Goal: Task Accomplishment & Management: Complete application form

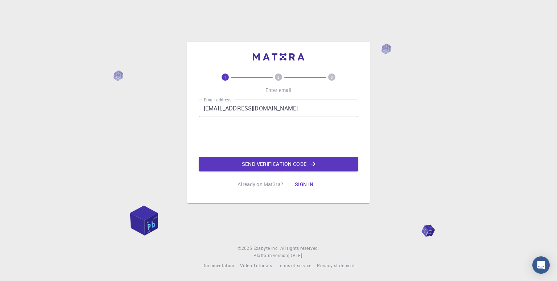
click at [248, 162] on button "Send verification code" at bounding box center [278, 164] width 159 height 14
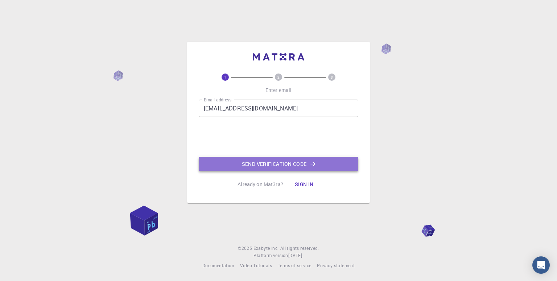
click at [277, 161] on button "Send verification code" at bounding box center [278, 164] width 159 height 14
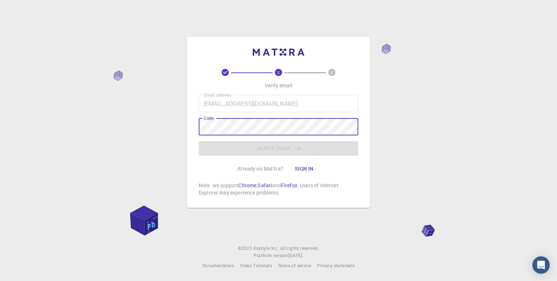
click at [276, 148] on div "Email address [EMAIL_ADDRESS][DOMAIN_NAME] Email address Code Code Verify email" at bounding box center [278, 125] width 159 height 61
click at [278, 151] on div "Email address mallickjyotismith@gmail.com Email address Code Code Verify email" at bounding box center [278, 125] width 159 height 61
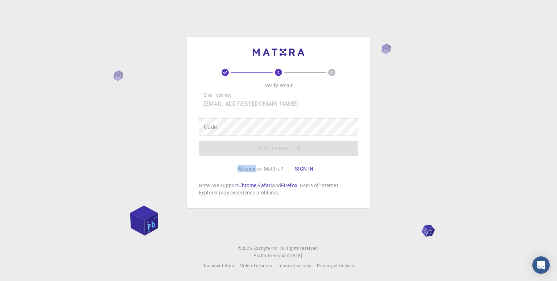
click at [278, 151] on div "Email address mallickjyotismith@gmail.com Email address Code Code Verify email" at bounding box center [278, 125] width 159 height 61
click at [278, 136] on div "Email address mallickjyotismith@gmail.com Email address Code Code Verify email" at bounding box center [278, 125] width 159 height 61
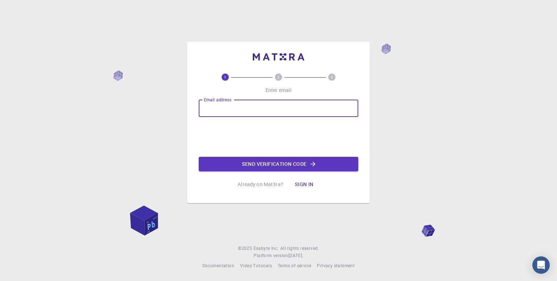
type input "[EMAIL_ADDRESS][DOMAIN_NAME]"
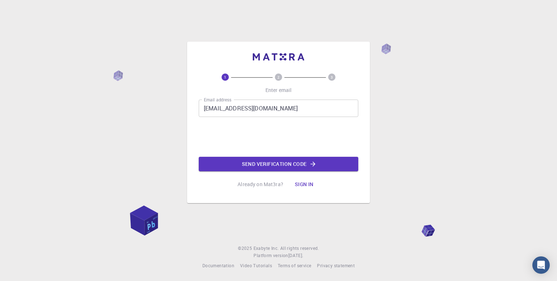
click at [253, 162] on button "Send verification code" at bounding box center [278, 164] width 159 height 14
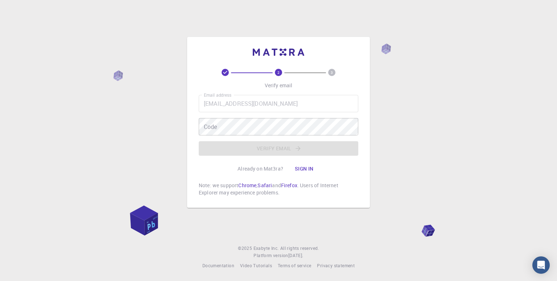
click at [334, 140] on div "Email address [EMAIL_ADDRESS][DOMAIN_NAME] Email address Code Code Verify email" at bounding box center [278, 125] width 159 height 61
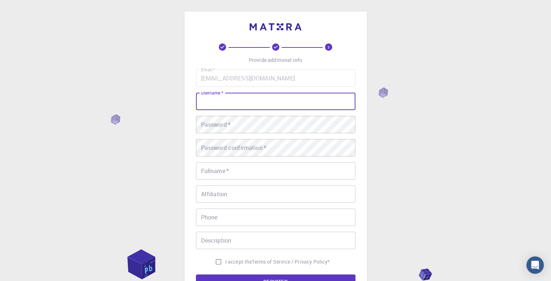
click at [238, 105] on input "username   *" at bounding box center [275, 101] width 159 height 17
type input "jsm"
click at [220, 117] on div "Password   * Password   *" at bounding box center [275, 124] width 159 height 17
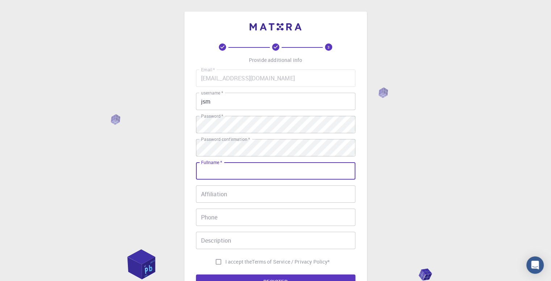
click at [249, 172] on input "Fullname   *" at bounding box center [275, 170] width 159 height 17
type input "[DEMOGRAPHIC_DATA] Mallick"
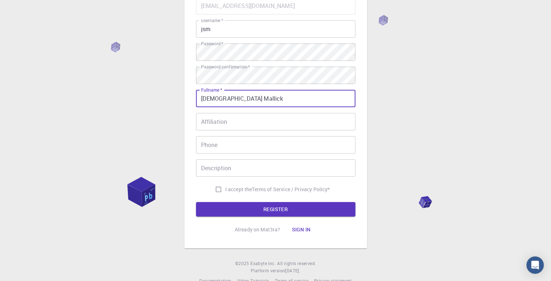
click at [218, 118] on div "Affiliation Affiliation" at bounding box center [275, 121] width 159 height 17
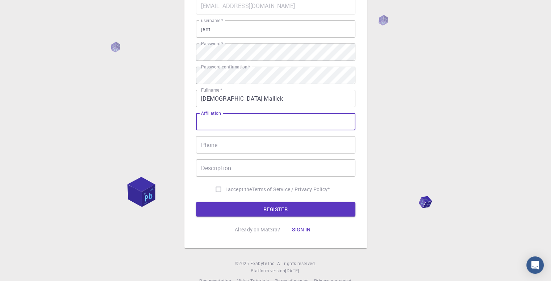
click at [252, 151] on input "Phone" at bounding box center [275, 144] width 159 height 17
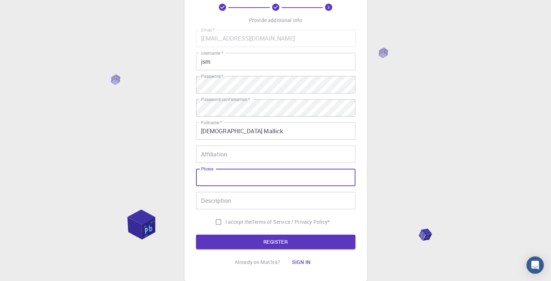
scroll to position [87, 0]
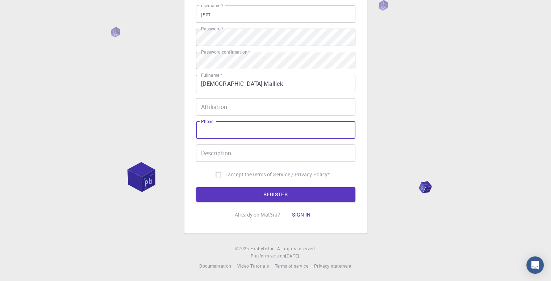
click at [230, 108] on input "Affiliation" at bounding box center [275, 106] width 159 height 17
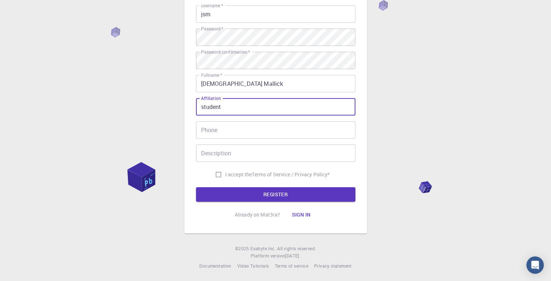
type input "student"
click at [224, 132] on input "Phone" at bounding box center [275, 129] width 159 height 17
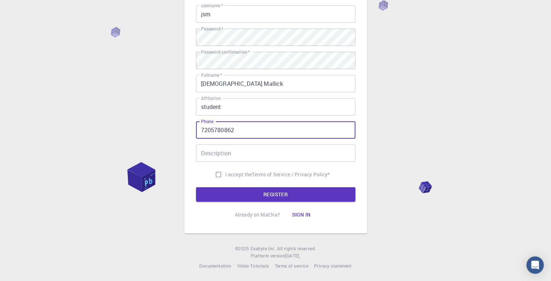
type input "7205780862"
click at [234, 154] on input "Description" at bounding box center [275, 153] width 159 height 17
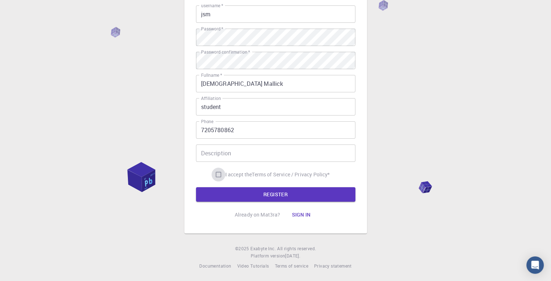
click at [215, 172] on input "I accept the Terms of Service / Privacy Policy *" at bounding box center [219, 175] width 14 height 14
checkbox input "true"
click at [262, 191] on button "REGISTER" at bounding box center [275, 194] width 159 height 14
